Goal: Task Accomplishment & Management: Manage account settings

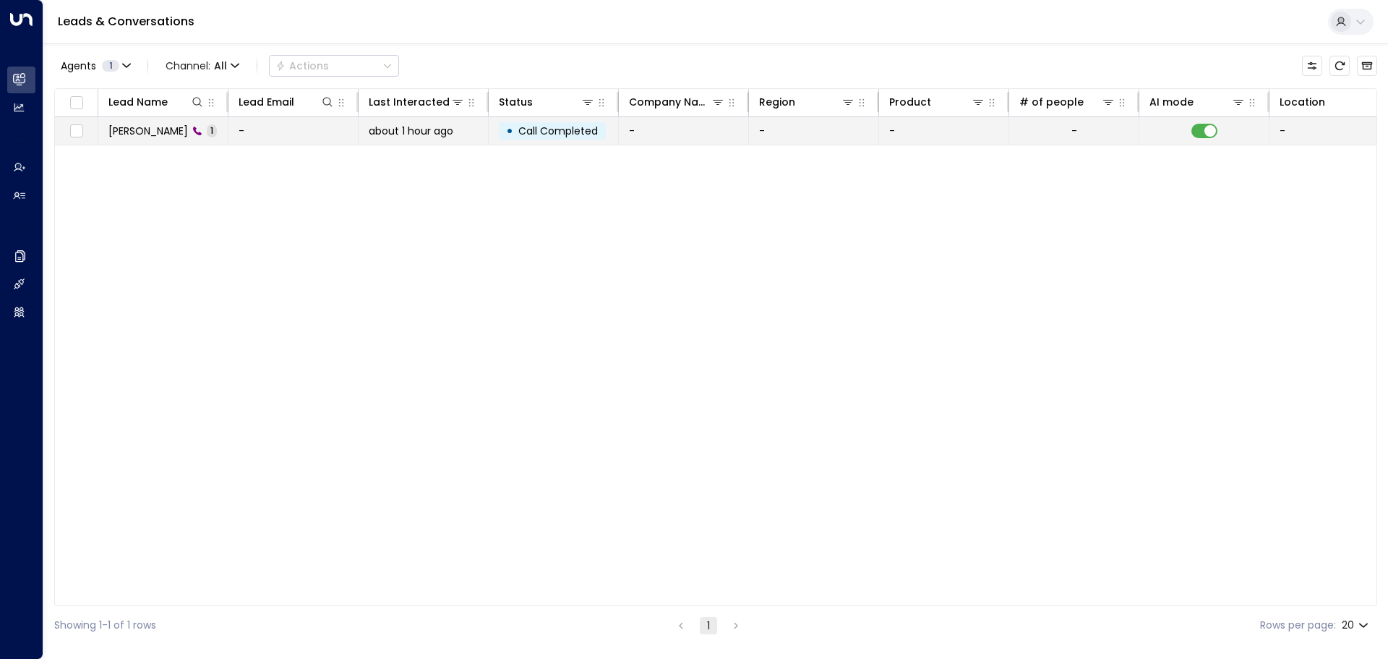
click at [146, 132] on span "[PERSON_NAME]" at bounding box center [148, 131] width 80 height 14
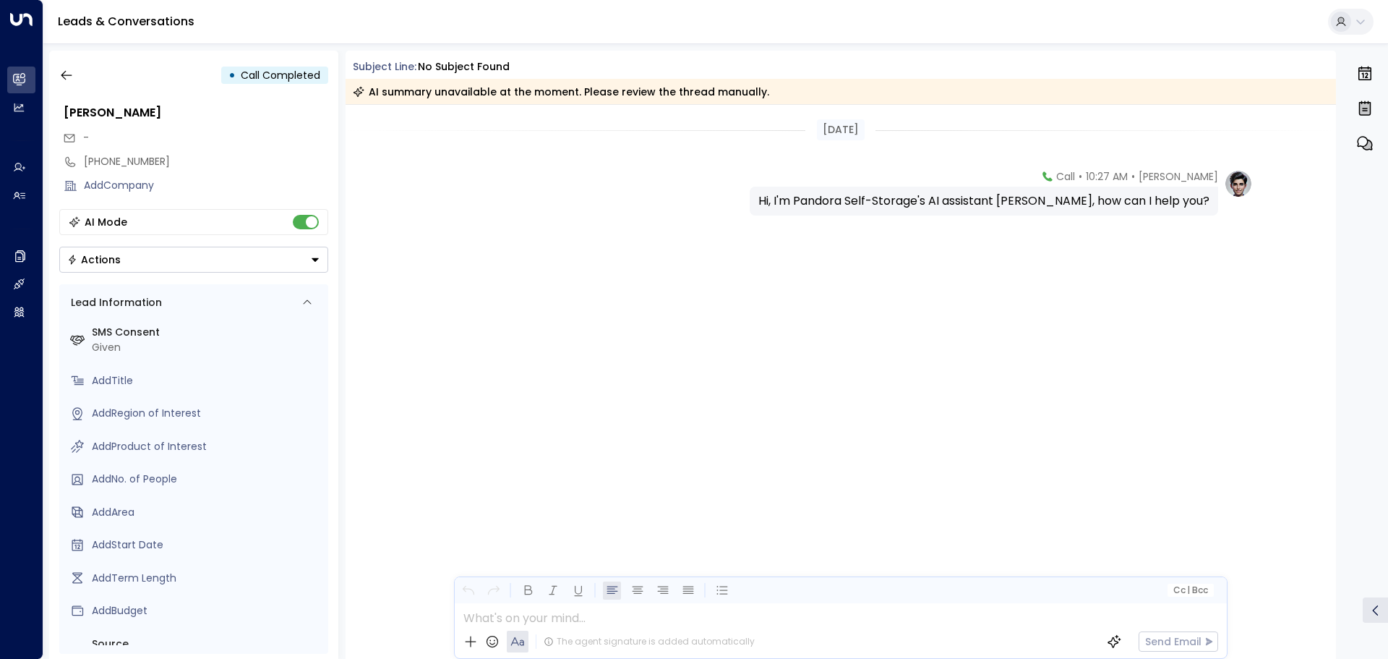
click at [616, 80] on div "AI summary unavailable at the moment. Please review the thread manually." at bounding box center [841, 91] width 991 height 25
click at [63, 67] on button "button" at bounding box center [67, 75] width 26 height 26
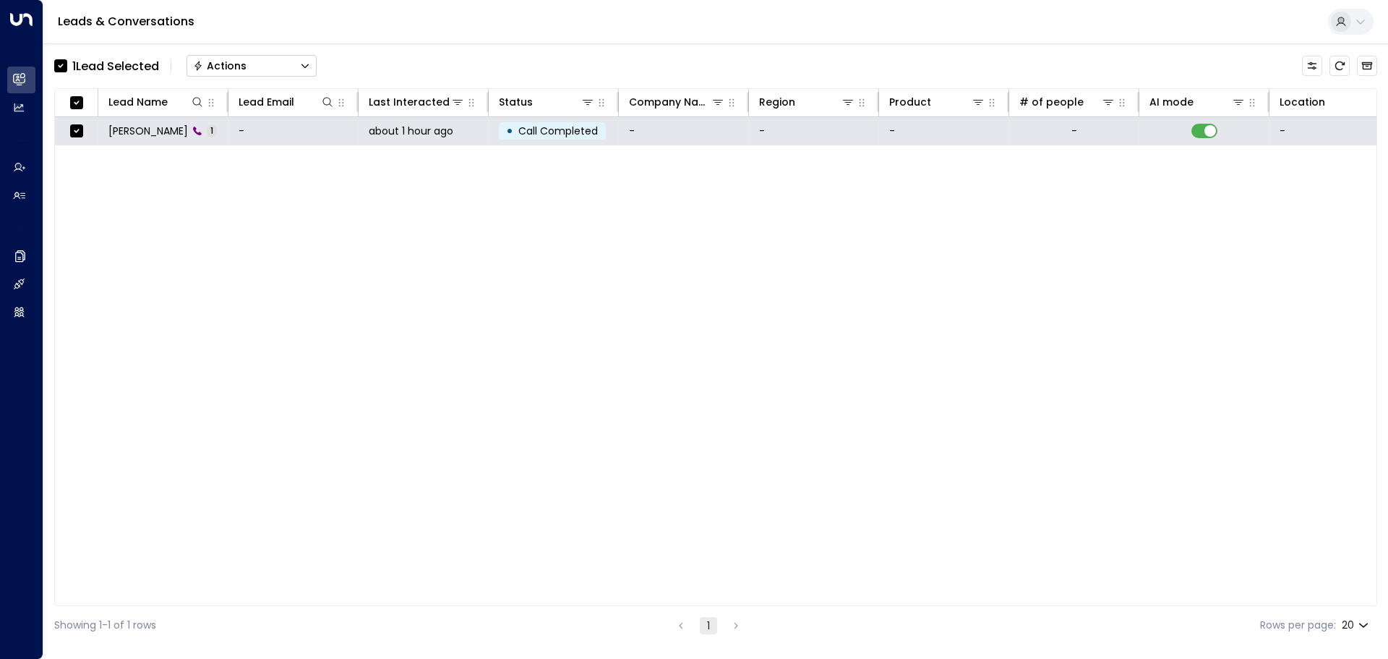
click at [252, 67] on button "Actions" at bounding box center [252, 66] width 130 height 22
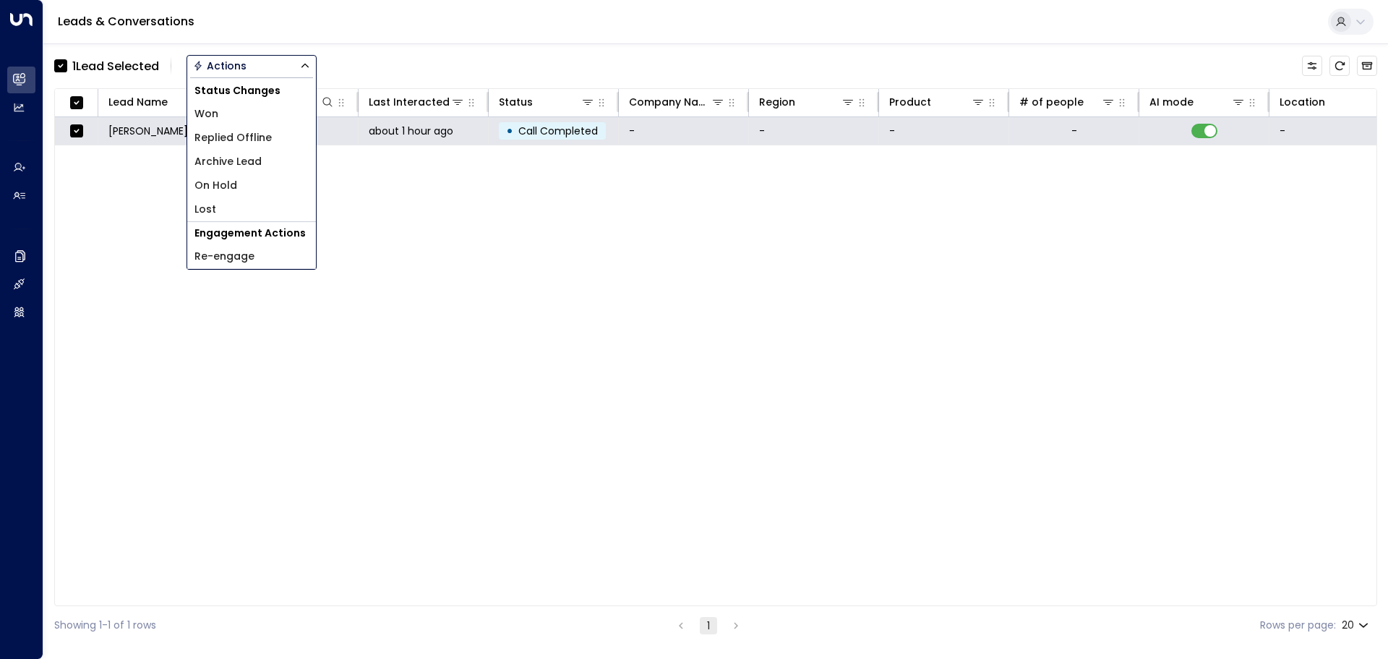
click at [257, 163] on span "Archive Lead" at bounding box center [228, 161] width 67 height 15
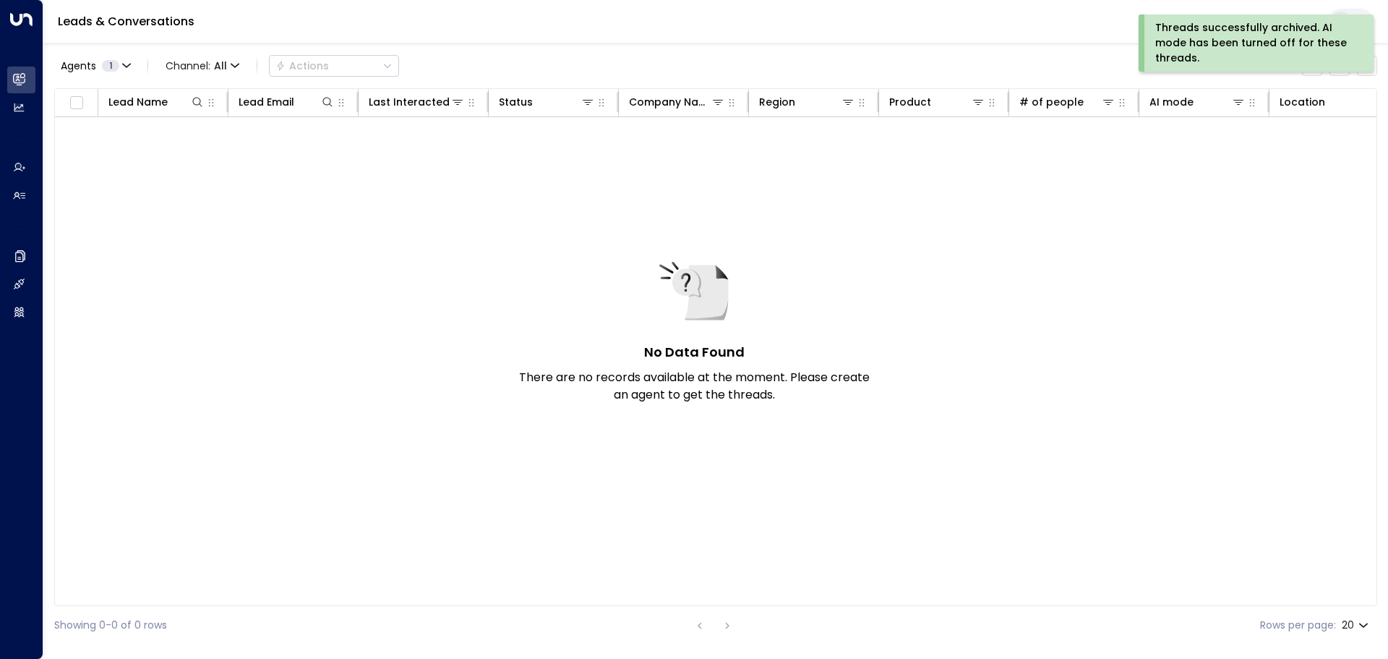
click at [295, 252] on div "No Data Found There are no records available at the moment. Please create an ag…" at bounding box center [972, 345] width 1834 height 456
click at [1072, 440] on div "No Data Found There are no records available at the moment. Please create an ag…" at bounding box center [972, 345] width 1834 height 456
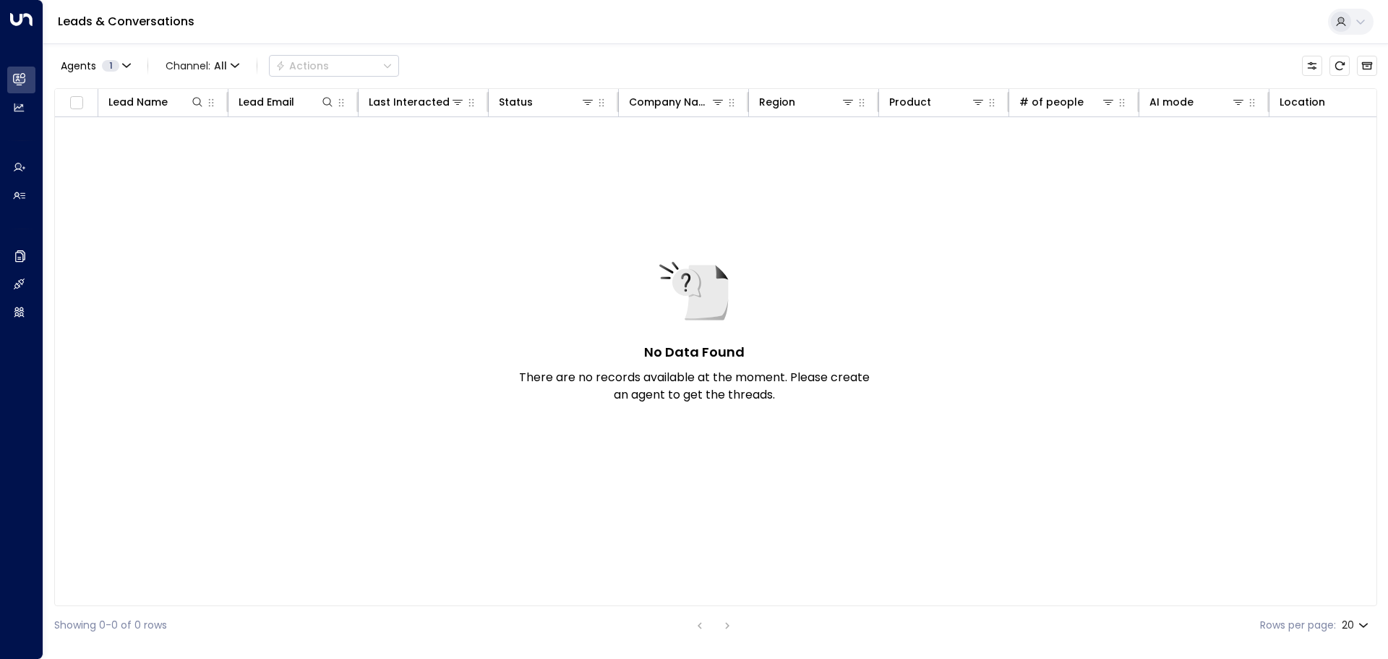
click at [501, 286] on div "No Data Found There are no records available at the moment. Please create an ag…" at bounding box center [972, 345] width 1834 height 456
